Goal: Navigation & Orientation: Find specific page/section

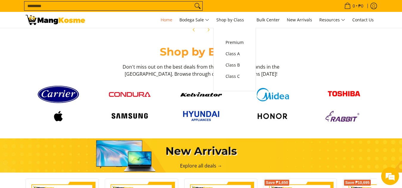
scroll to position [0, 236]
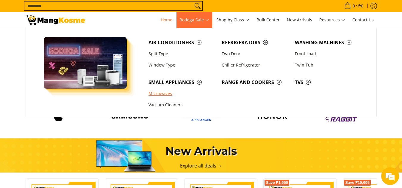
click at [163, 97] on link "Microwaves" at bounding box center [181, 93] width 73 height 11
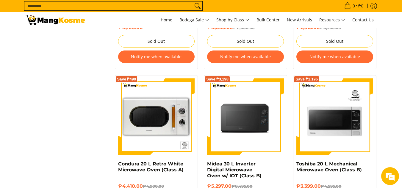
scroll to position [678, 0]
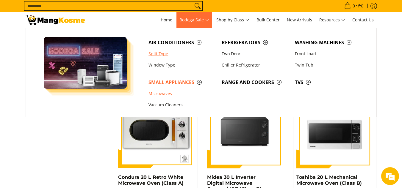
click at [165, 55] on link "Split Type" at bounding box center [181, 53] width 73 height 11
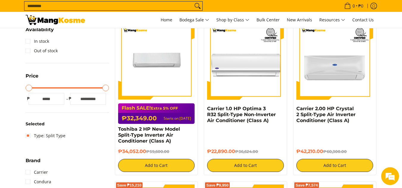
scroll to position [119, 0]
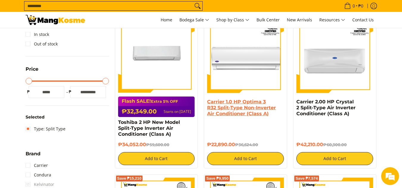
click at [220, 108] on link "Carrier 1.0 HP Optima 3 R32 Split-Type Non-Inverter Air Conditioner (Class A)" at bounding box center [241, 108] width 69 height 18
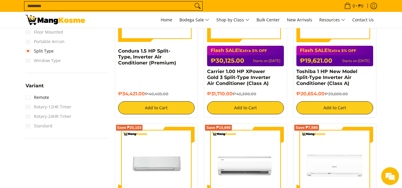
scroll to position [505, 0]
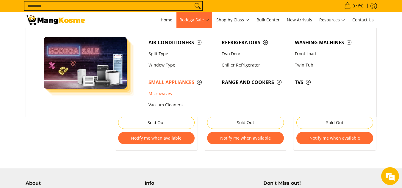
scroll to position [767, 0]
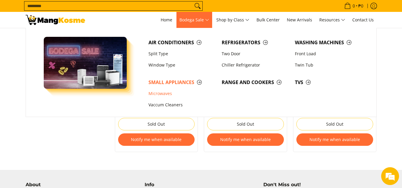
click at [207, 19] on span "Bodega Sale" at bounding box center [194, 19] width 30 height 7
